Goal: Task Accomplishment & Management: Complete application form

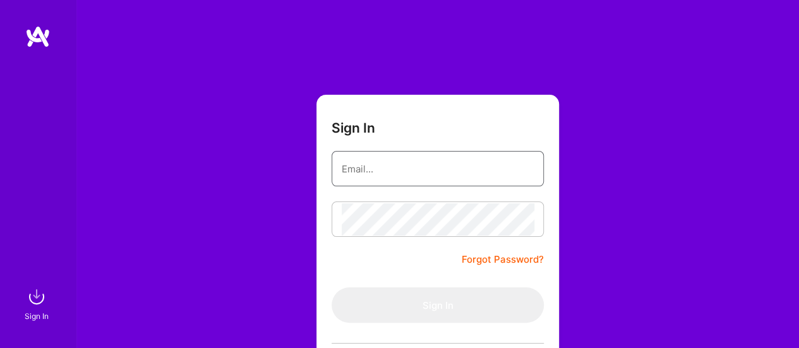
type input "[EMAIL_ADDRESS][DOMAIN_NAME]"
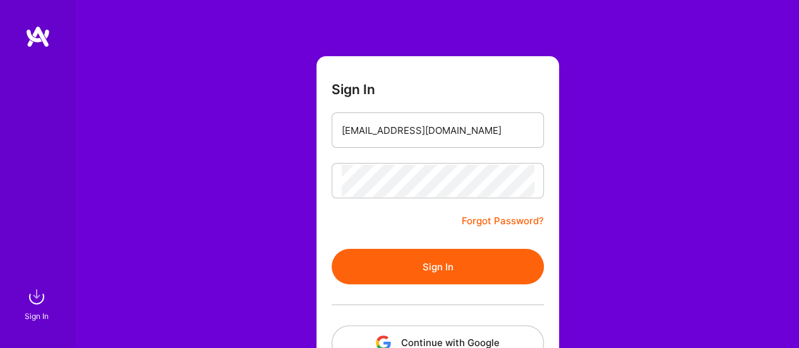
scroll to position [39, 0]
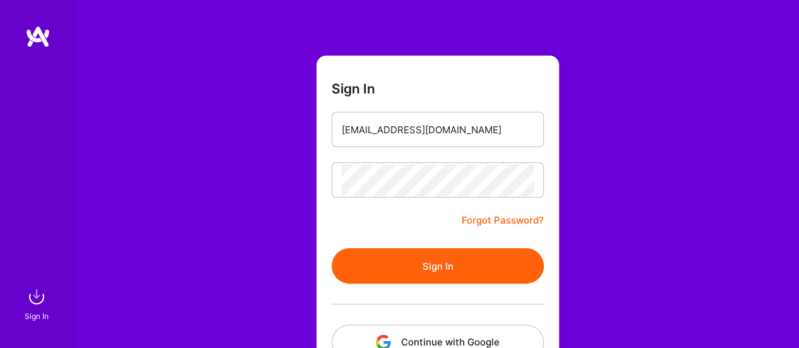
click at [423, 274] on button "Sign In" at bounding box center [438, 265] width 212 height 35
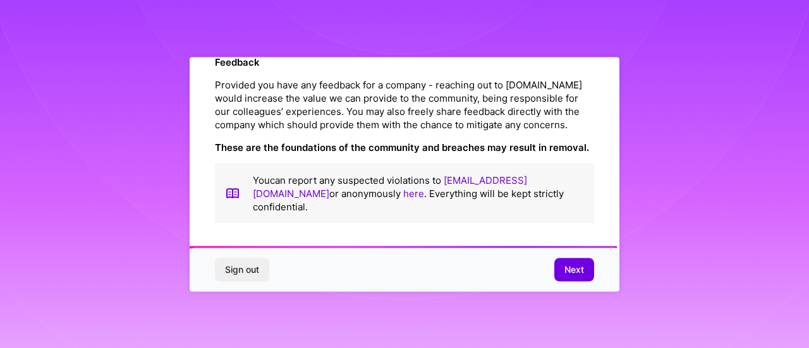
scroll to position [1556, 0]
click at [574, 275] on span "Next" at bounding box center [574, 270] width 20 height 13
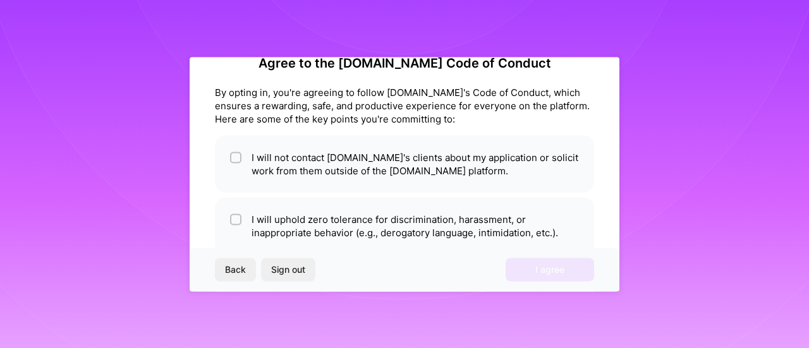
scroll to position [28, 0]
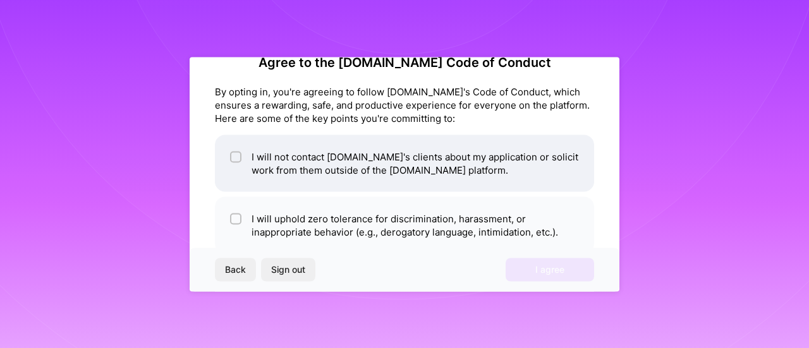
click at [236, 160] on input "checkbox" at bounding box center [237, 157] width 9 height 9
checkbox input "true"
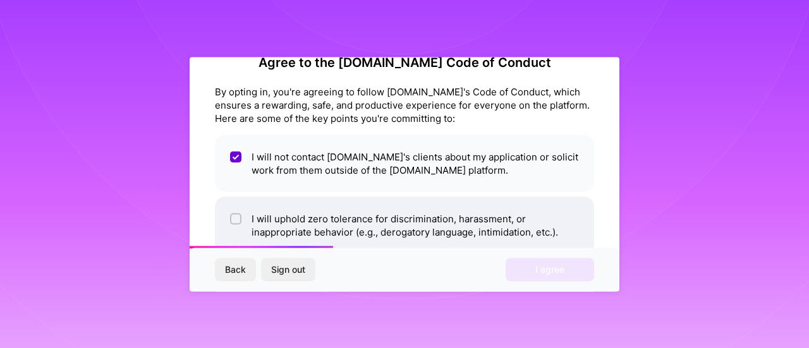
click at [234, 221] on input "checkbox" at bounding box center [237, 219] width 9 height 9
checkbox input "true"
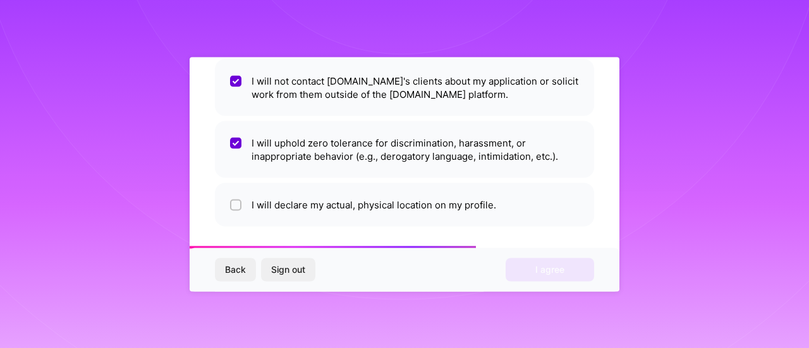
scroll to position [106, 0]
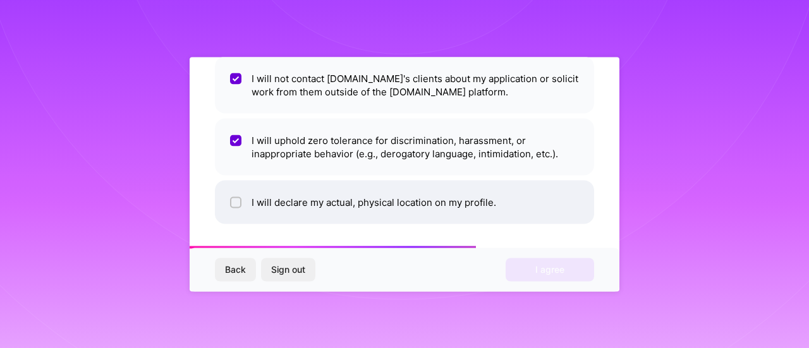
click at [238, 200] on input "checkbox" at bounding box center [237, 202] width 9 height 9
checkbox input "true"
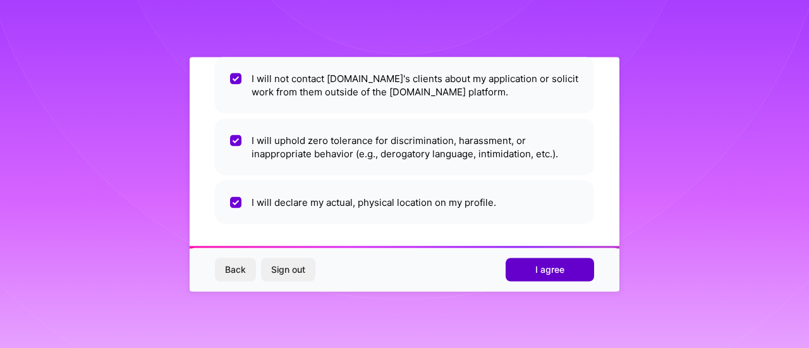
click at [547, 265] on span "I agree" at bounding box center [549, 270] width 29 height 13
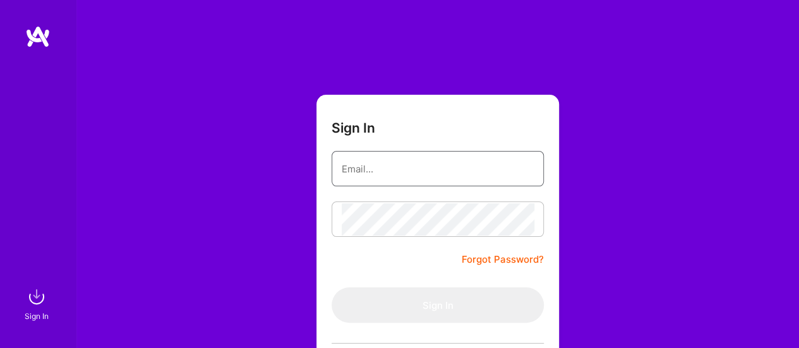
type input "[EMAIL_ADDRESS][DOMAIN_NAME]"
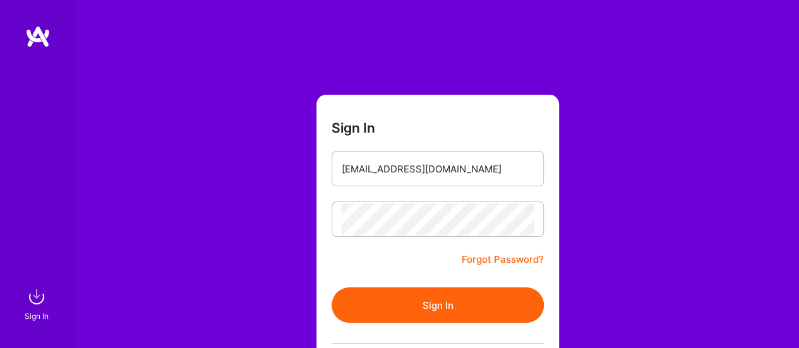
click at [440, 306] on button "Sign In" at bounding box center [438, 305] width 212 height 35
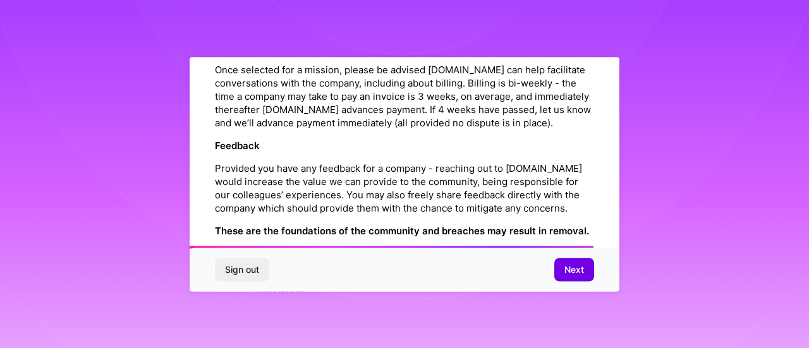
scroll to position [1556, 0]
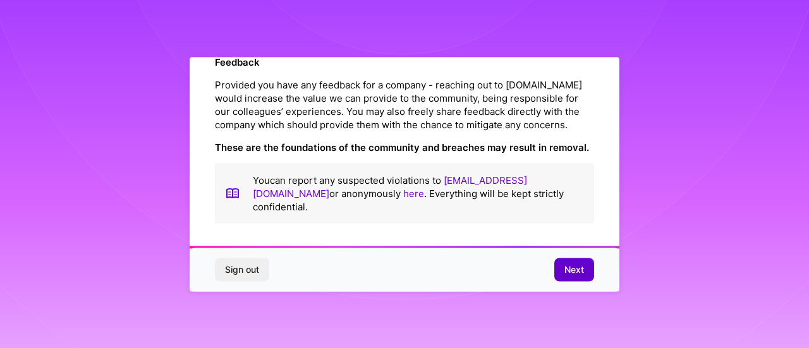
click at [574, 270] on span "Next" at bounding box center [574, 270] width 20 height 13
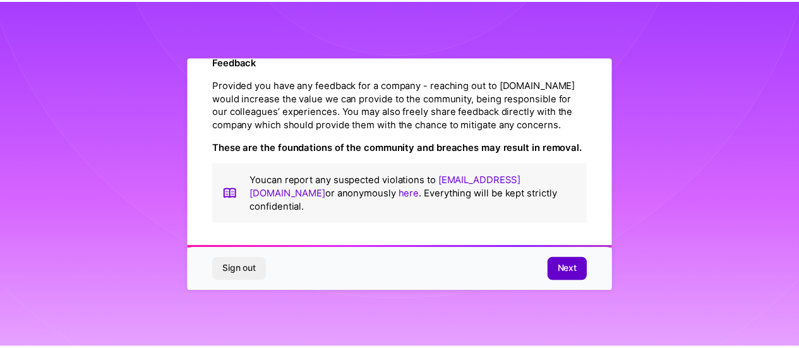
scroll to position [106, 0]
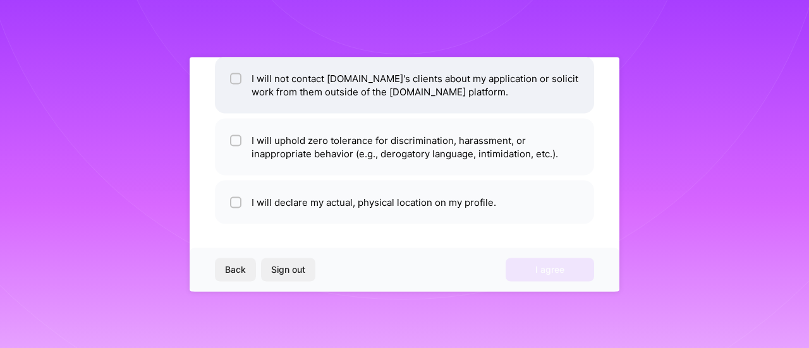
click at [233, 79] on input "checkbox" at bounding box center [237, 79] width 9 height 9
checkbox input "true"
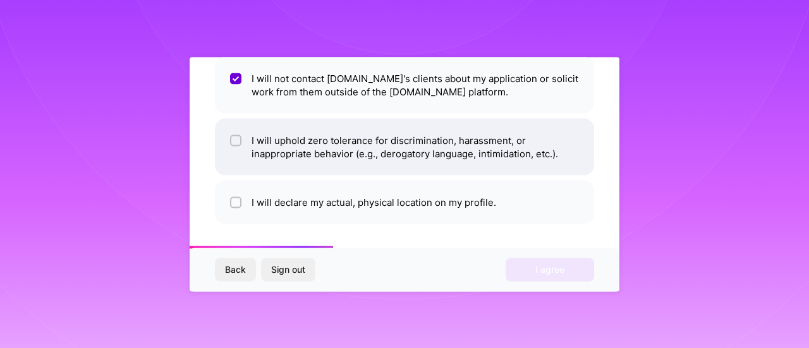
click at [236, 136] on input "checkbox" at bounding box center [237, 140] width 9 height 9
checkbox input "true"
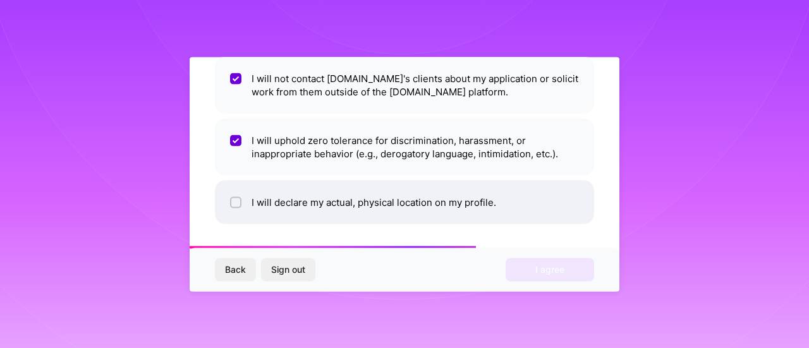
click at [236, 197] on div at bounding box center [235, 202] width 11 height 11
checkbox input "true"
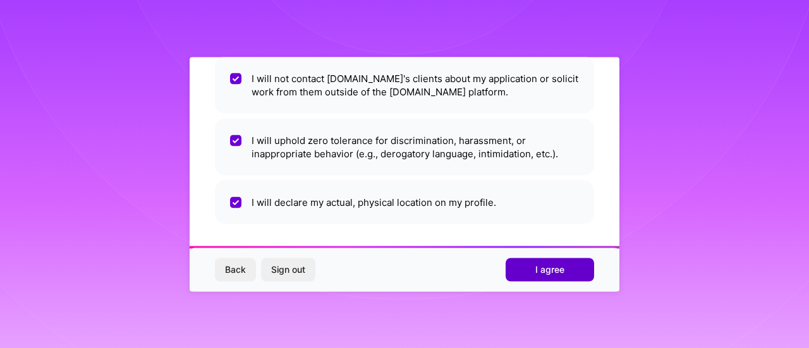
click at [524, 272] on button "I agree" at bounding box center [550, 269] width 88 height 23
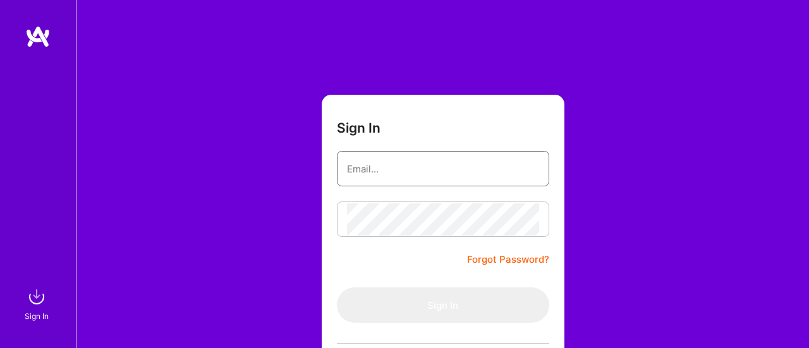
type input "[EMAIL_ADDRESS][DOMAIN_NAME]"
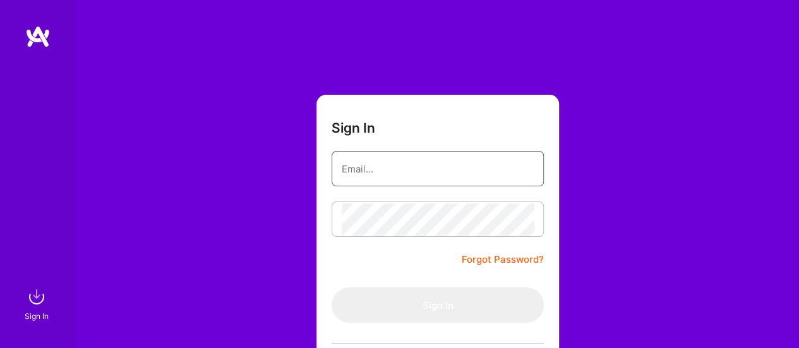
type input "[EMAIL_ADDRESS][DOMAIN_NAME]"
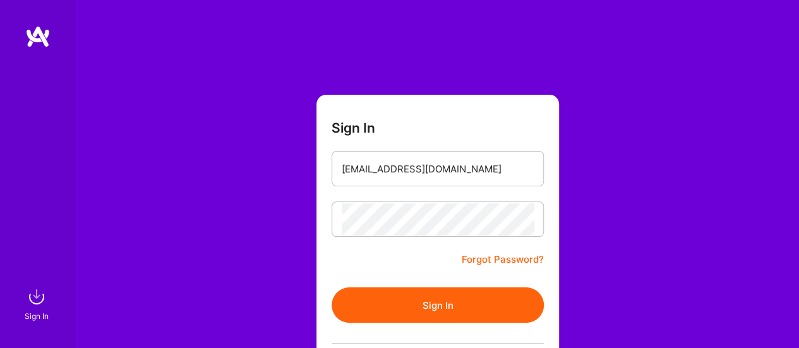
click at [396, 315] on button "Sign In" at bounding box center [438, 305] width 212 height 35
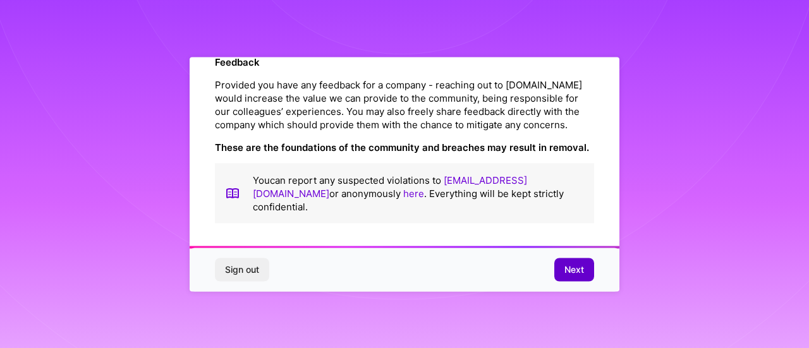
click at [574, 271] on span "Next" at bounding box center [574, 270] width 20 height 13
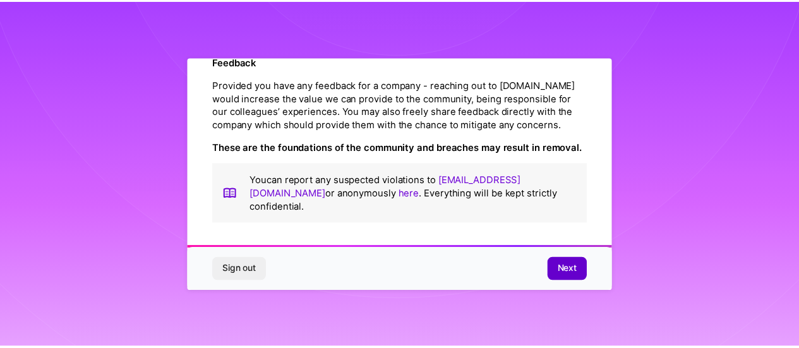
scroll to position [106, 0]
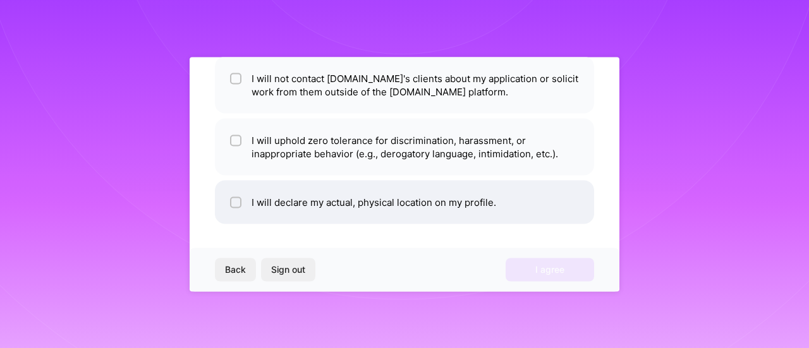
click at [236, 203] on input "checkbox" at bounding box center [237, 202] width 9 height 9
checkbox input "true"
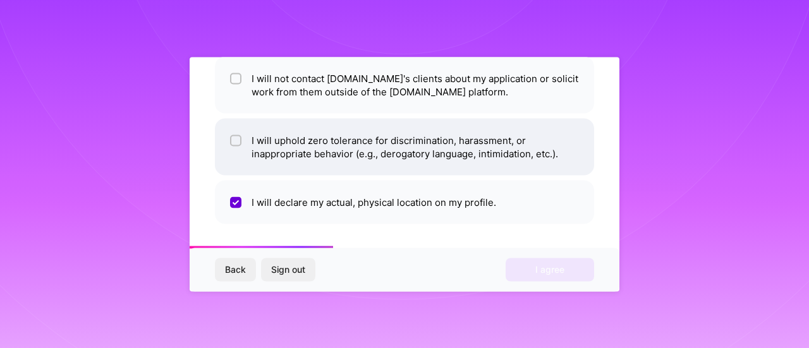
click at [236, 142] on input "checkbox" at bounding box center [237, 140] width 9 height 9
checkbox input "true"
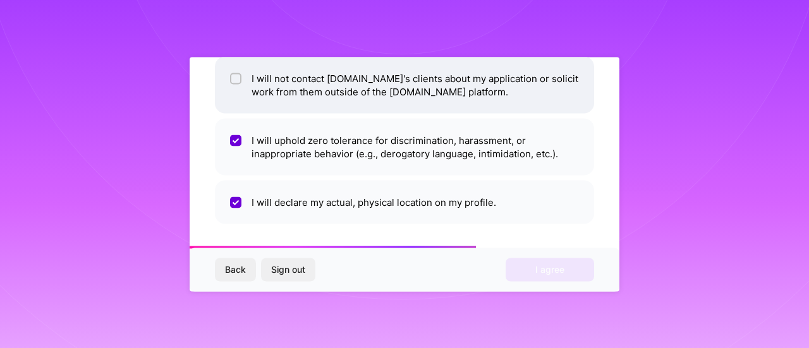
click at [238, 79] on input "checkbox" at bounding box center [237, 79] width 9 height 9
checkbox input "true"
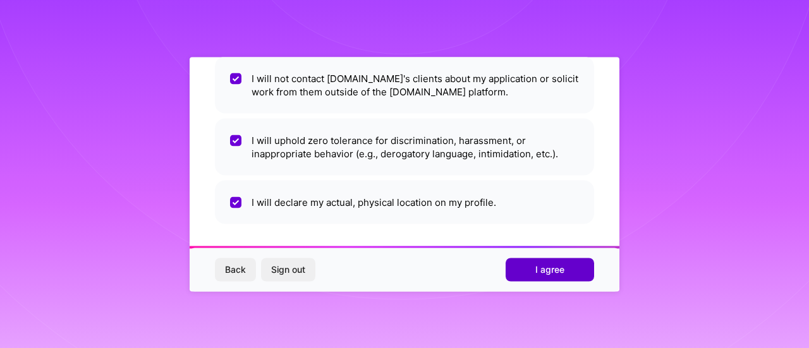
click at [543, 261] on button "I agree" at bounding box center [550, 269] width 88 height 23
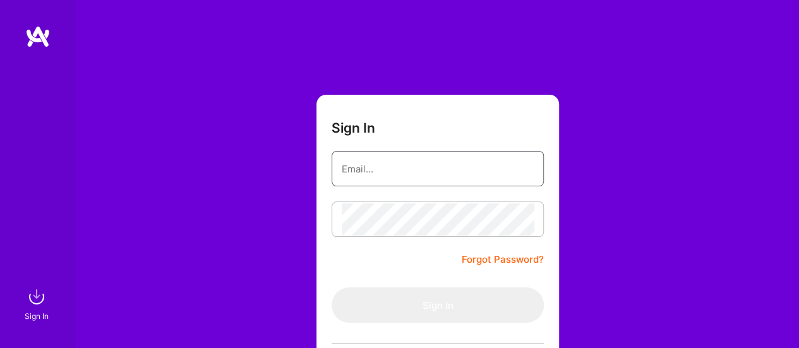
type input "[EMAIL_ADDRESS][DOMAIN_NAME]"
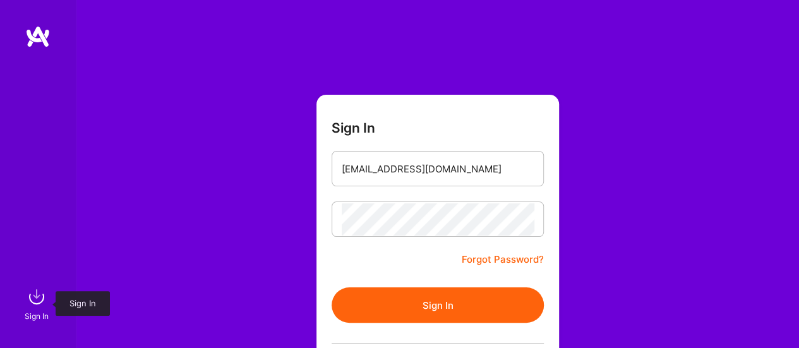
click at [29, 301] on img at bounding box center [36, 296] width 25 height 25
click at [31, 301] on img at bounding box center [36, 296] width 25 height 25
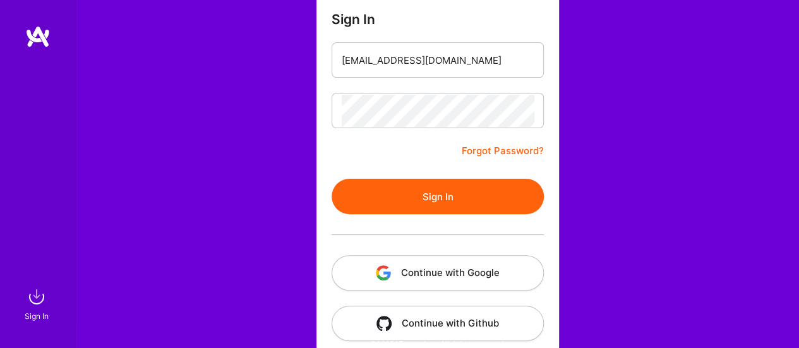
scroll to position [114, 0]
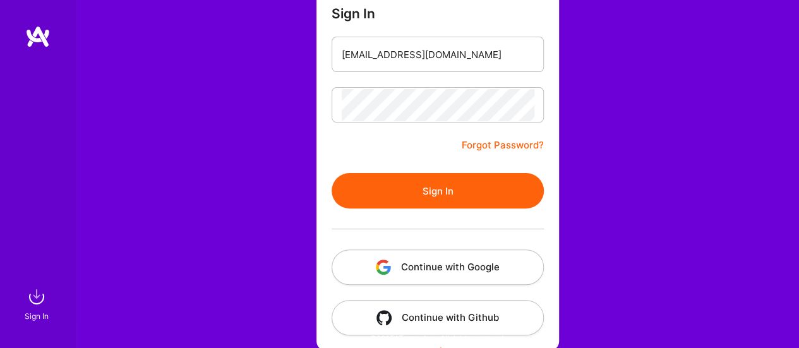
click at [427, 267] on button "Continue with Google" at bounding box center [438, 267] width 212 height 35
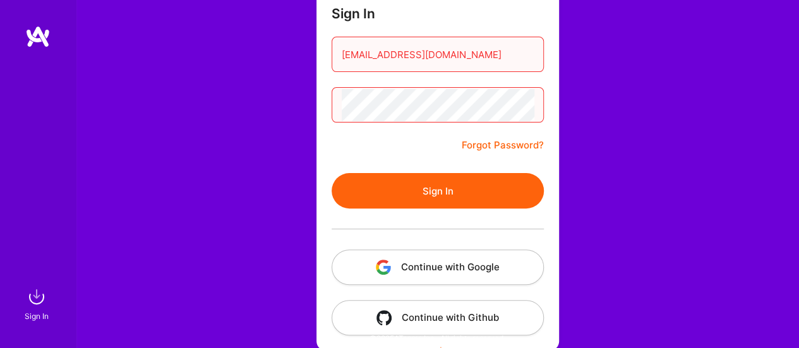
click at [439, 273] on button "Continue with Google" at bounding box center [438, 267] width 212 height 35
click at [400, 180] on button "Sign In" at bounding box center [438, 190] width 212 height 35
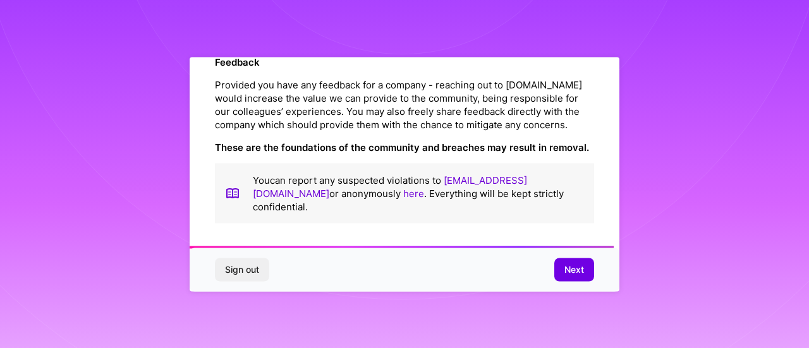
scroll to position [1556, 0]
click at [584, 276] on button "Next" at bounding box center [574, 269] width 40 height 23
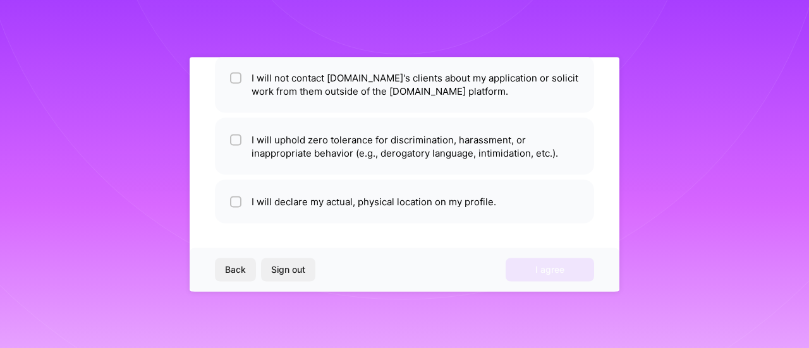
scroll to position [106, 0]
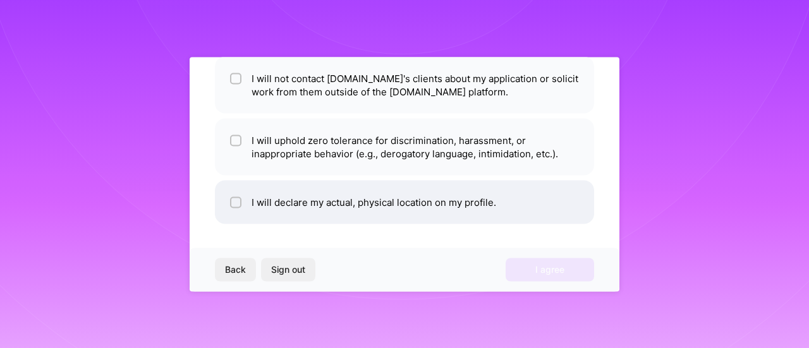
click at [278, 206] on li "I will declare my actual, physical location on my profile." at bounding box center [404, 202] width 379 height 44
checkbox input "true"
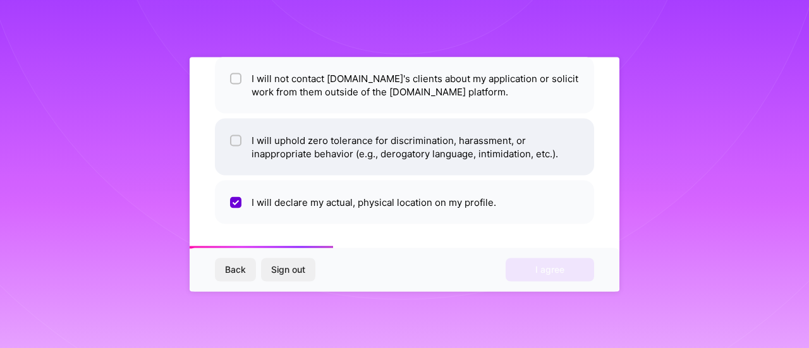
click at [270, 154] on li "I will uphold zero tolerance for discrimination, harassment, or inappropriate b…" at bounding box center [404, 146] width 379 height 57
checkbox input "true"
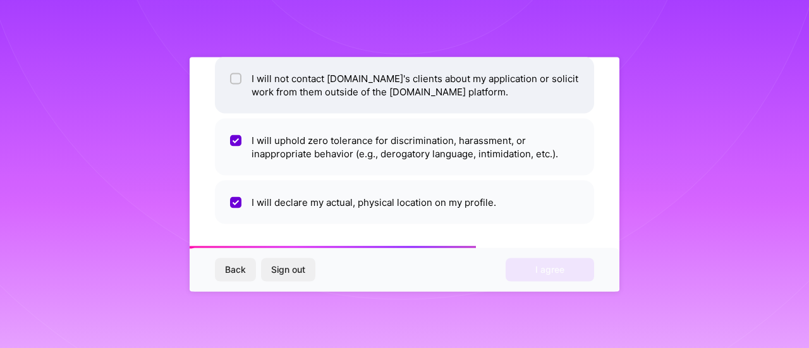
click at [279, 89] on li "I will not contact [DOMAIN_NAME]'s clients about my application or solicit work…" at bounding box center [404, 84] width 379 height 57
checkbox input "true"
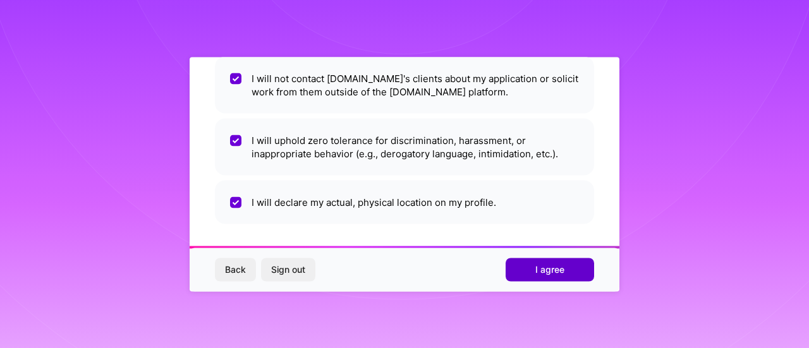
click at [567, 267] on button "I agree" at bounding box center [550, 269] width 88 height 23
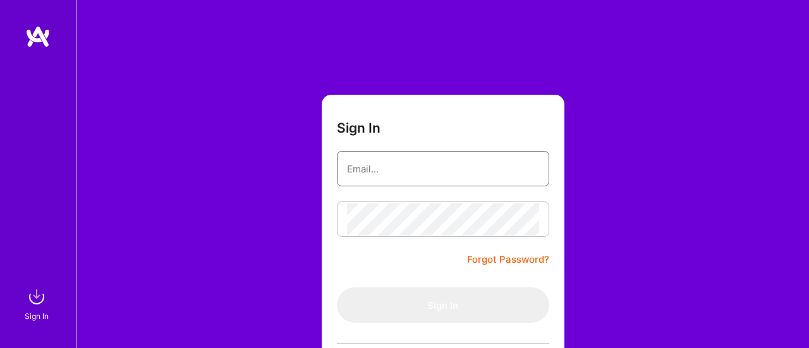
type input "[EMAIL_ADDRESS][DOMAIN_NAME]"
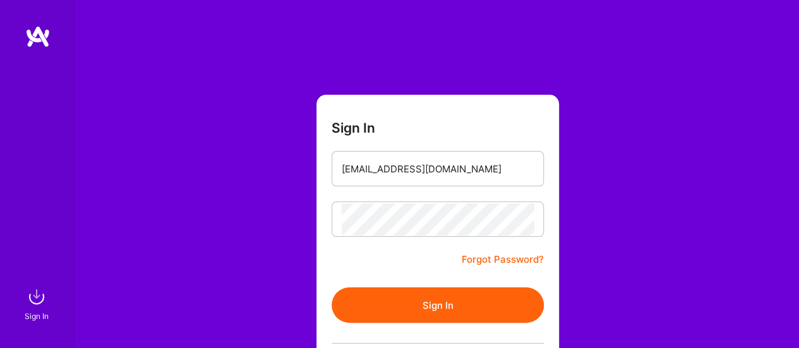
scroll to position [126, 0]
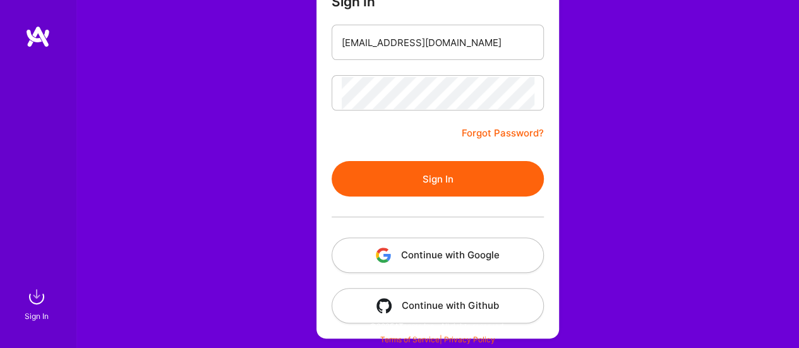
click at [36, 37] on img at bounding box center [37, 36] width 25 height 23
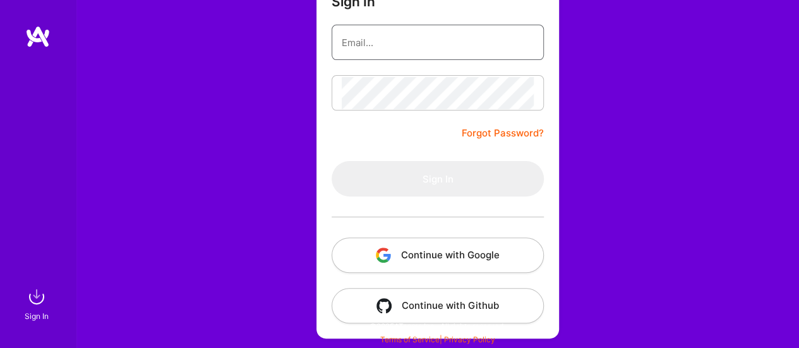
type input "[EMAIL_ADDRESS][DOMAIN_NAME]"
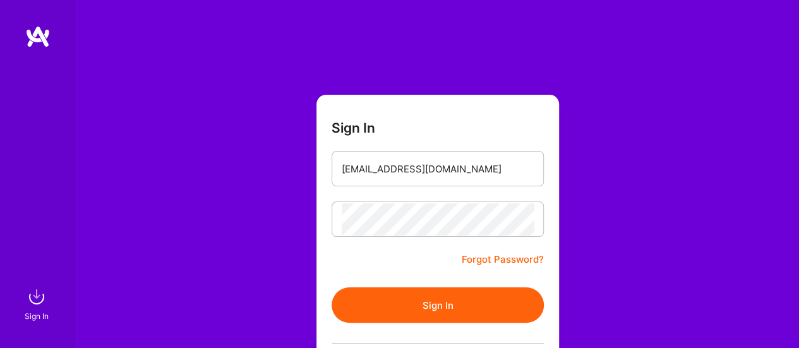
click at [435, 310] on button "Sign In" at bounding box center [438, 305] width 212 height 35
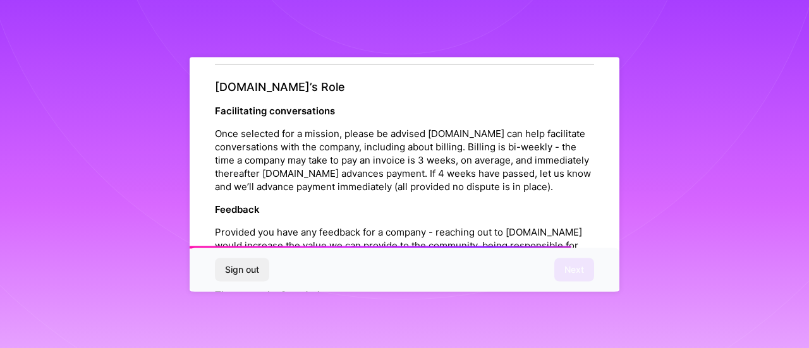
scroll to position [1386, 0]
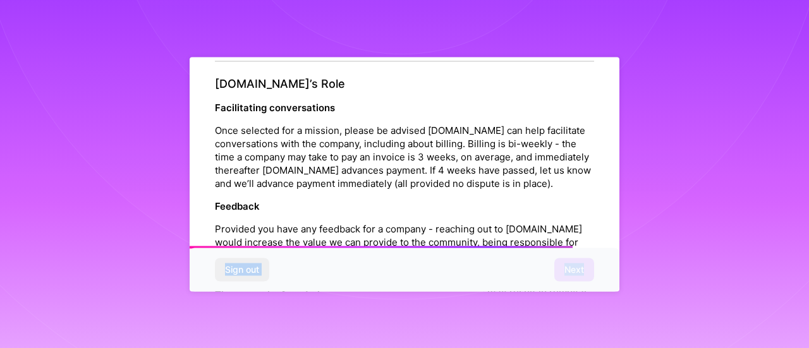
drag, startPoint x: 609, startPoint y: 246, endPoint x: 609, endPoint y: 272, distance: 26.5
click at [609, 272] on div "Platform Code of Conduct This is the [DOMAIN_NAME] Platform Code of Conduct! We…" at bounding box center [405, 174] width 430 height 234
click at [562, 270] on div "Sign out Next" at bounding box center [405, 269] width 430 height 43
click at [519, 274] on div "Sign out Next" at bounding box center [405, 269] width 430 height 43
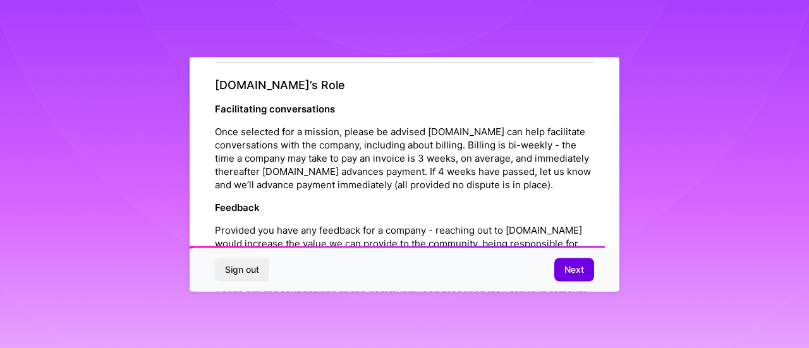
scroll to position [1556, 0]
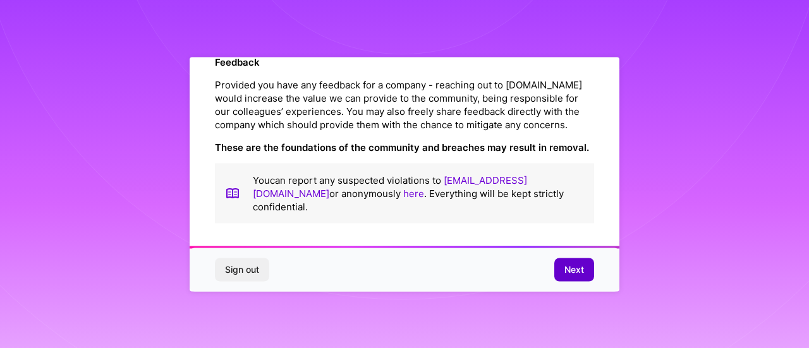
click at [571, 272] on span "Next" at bounding box center [574, 270] width 20 height 13
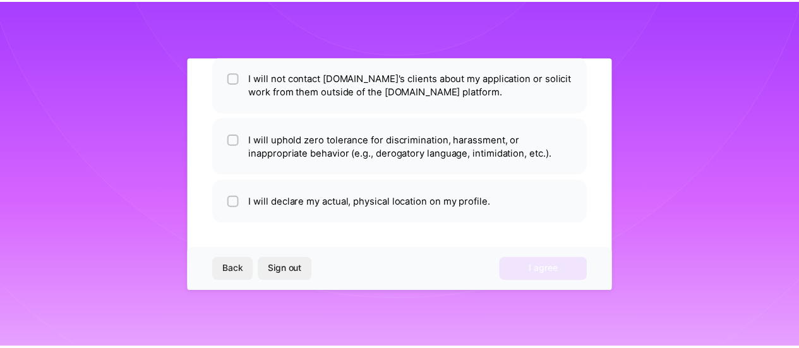
scroll to position [106, 0]
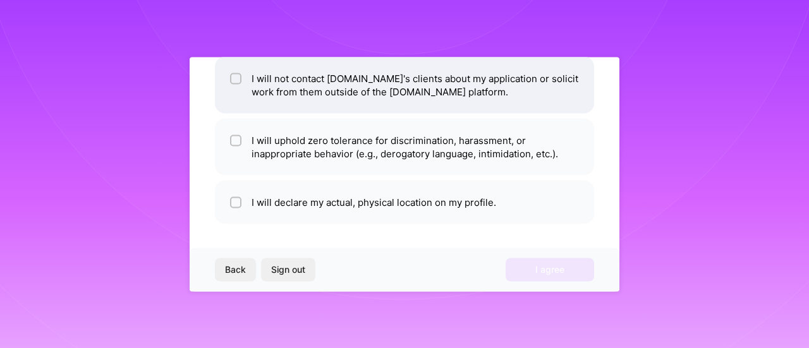
click at [239, 78] on input "checkbox" at bounding box center [237, 79] width 9 height 9
checkbox input "true"
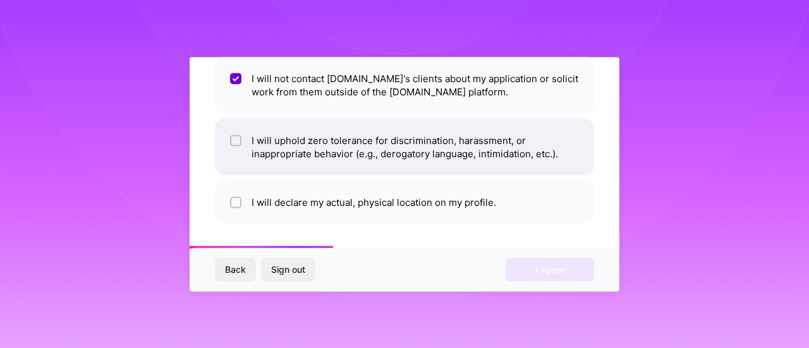
click at [239, 142] on input "checkbox" at bounding box center [237, 140] width 9 height 9
checkbox input "true"
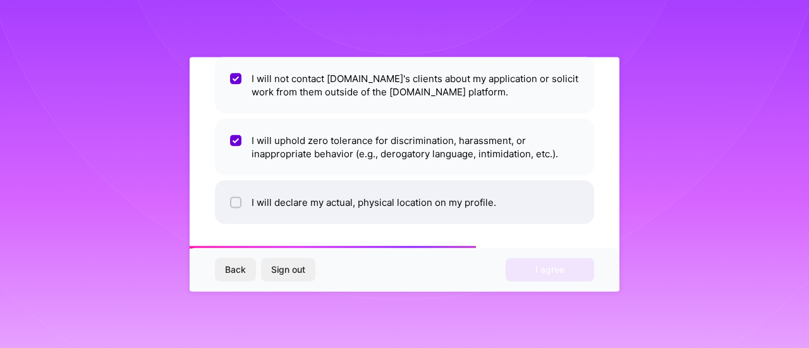
click at [233, 209] on li "I will declare my actual, physical location on my profile." at bounding box center [404, 202] width 379 height 44
checkbox input "true"
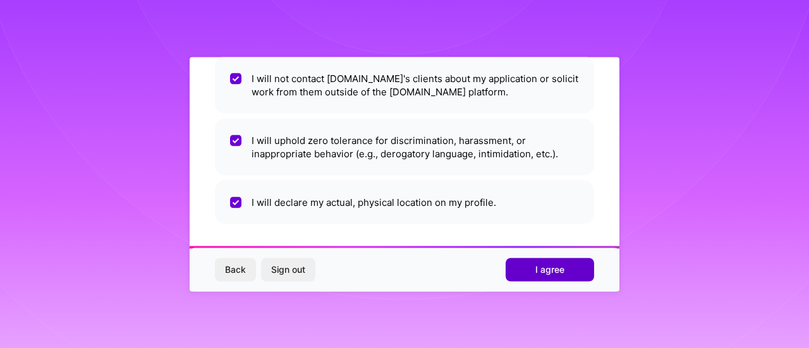
click at [555, 270] on span "I agree" at bounding box center [549, 270] width 29 height 13
